Goal: Book appointment/travel/reservation

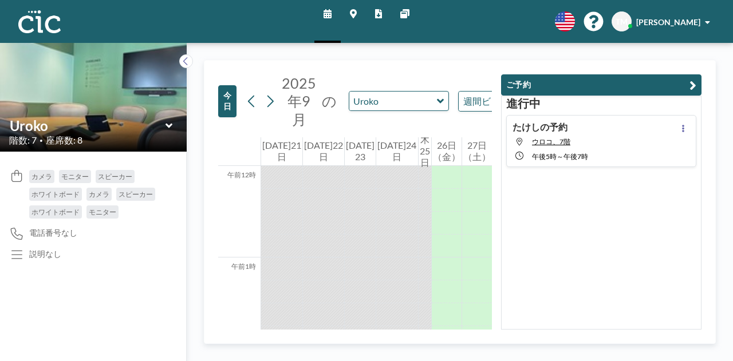
click at [441, 94] on div "Uroko" at bounding box center [399, 101] width 100 height 20
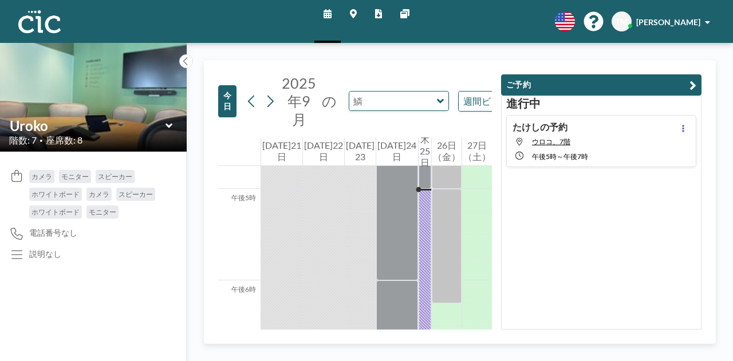
click at [428, 101] on input "text" at bounding box center [393, 101] width 88 height 19
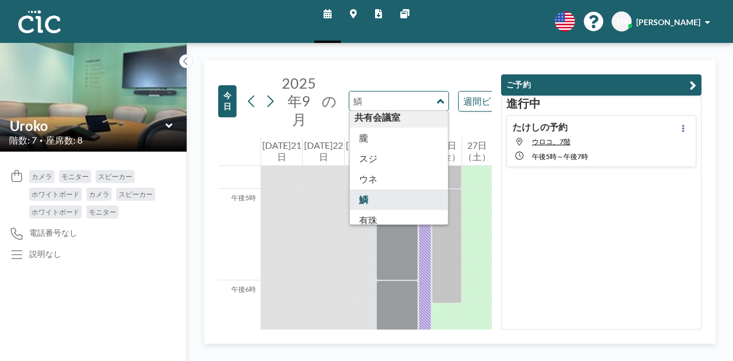
scroll to position [634, 0]
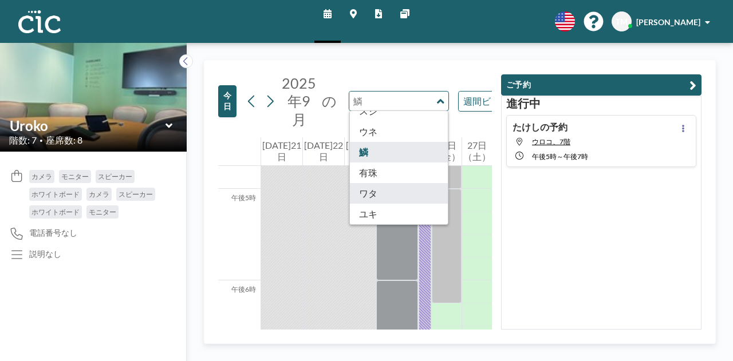
type input "Wata"
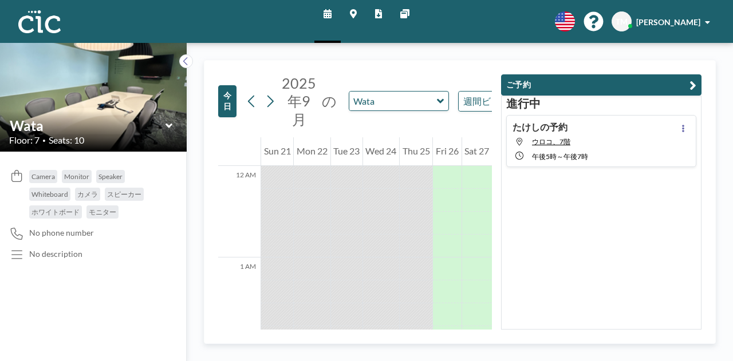
scroll to position [1535, 0]
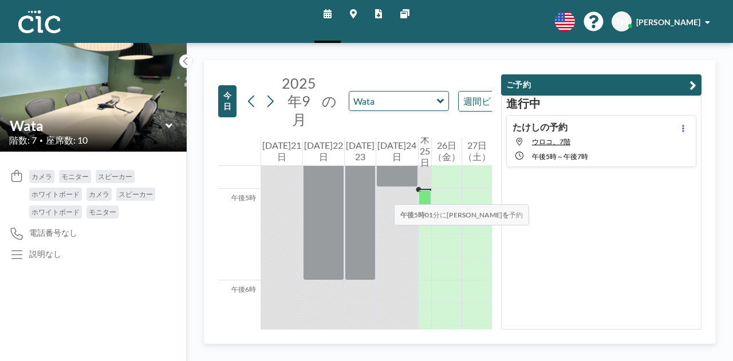
click at [419, 193] on div at bounding box center [425, 200] width 13 height 20
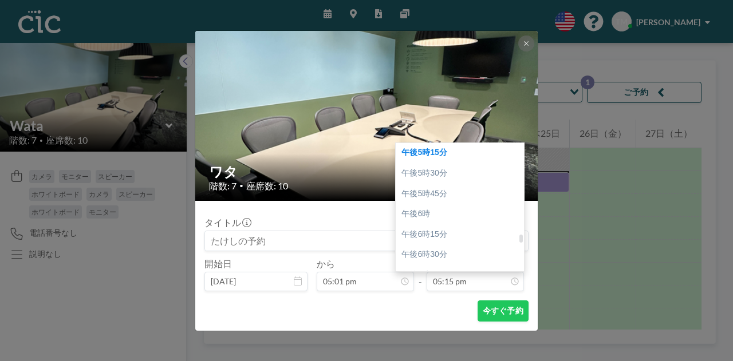
scroll to position [1424, 0]
click at [521, 242] on div at bounding box center [520, 240] width 3 height 8
click at [521, 245] on div at bounding box center [520, 207] width 3 height 126
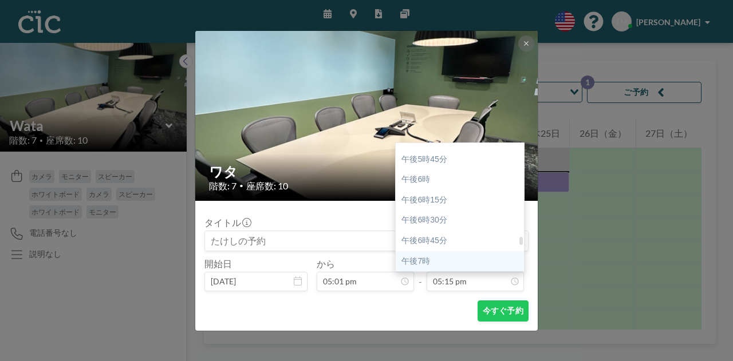
click at [486, 259] on div "午後7時" at bounding box center [463, 261] width 134 height 21
type input "07:00 pm"
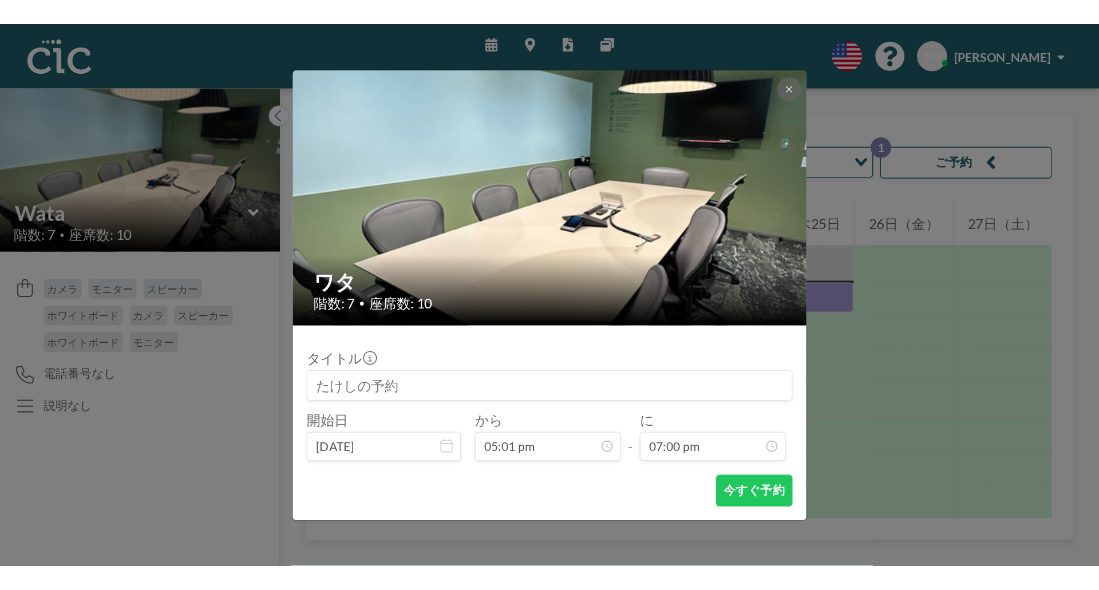
scroll to position [0, 0]
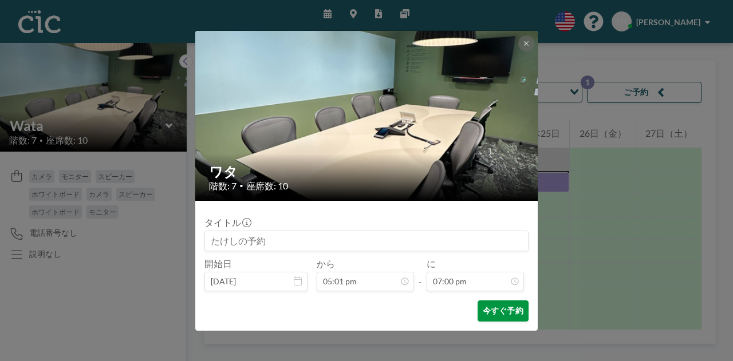
click at [499, 316] on font "今すぐ予約" at bounding box center [503, 311] width 41 height 11
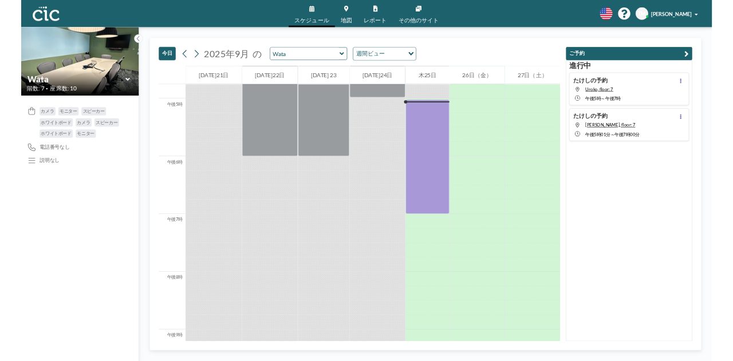
scroll to position [1535, 0]
